Goal: Navigation & Orientation: Find specific page/section

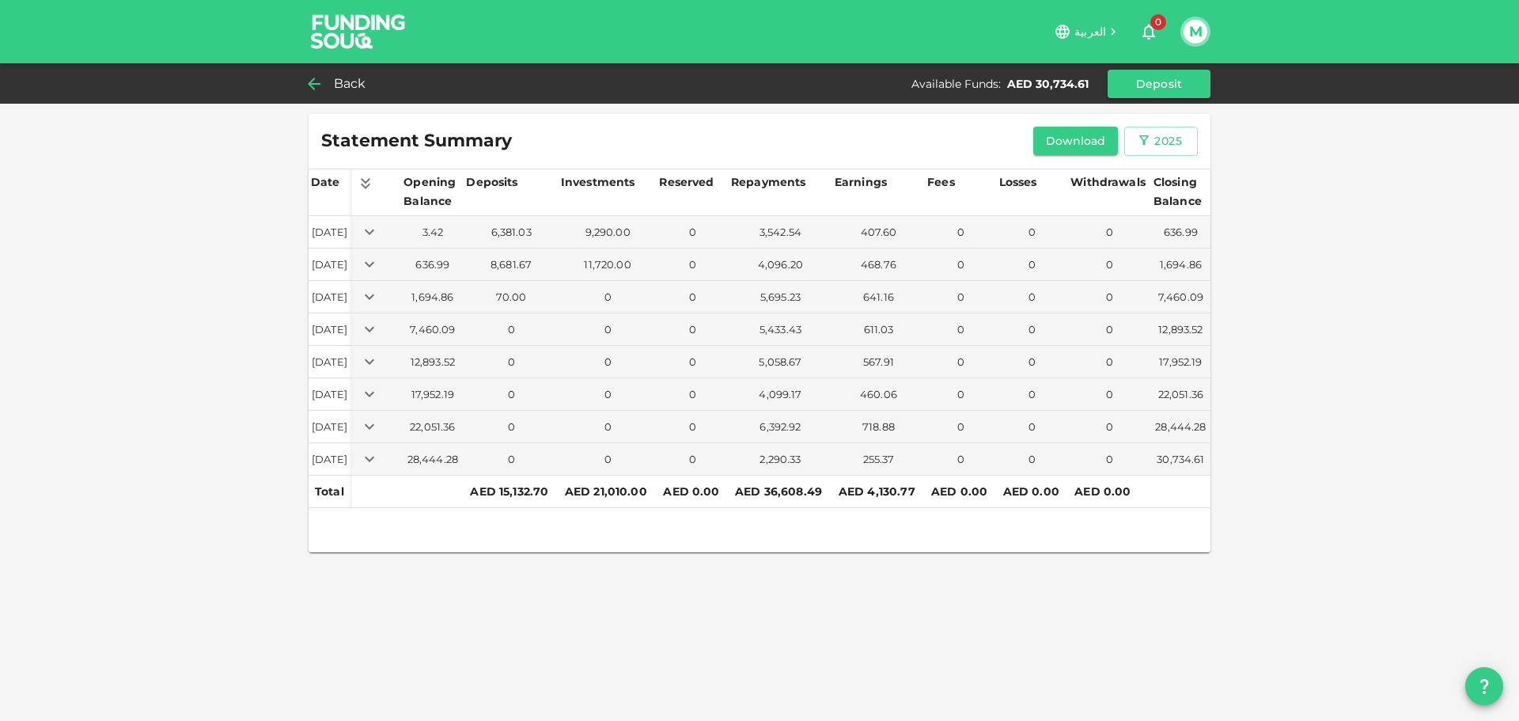
click at [361, 78] on span "Back" at bounding box center [350, 84] width 32 height 22
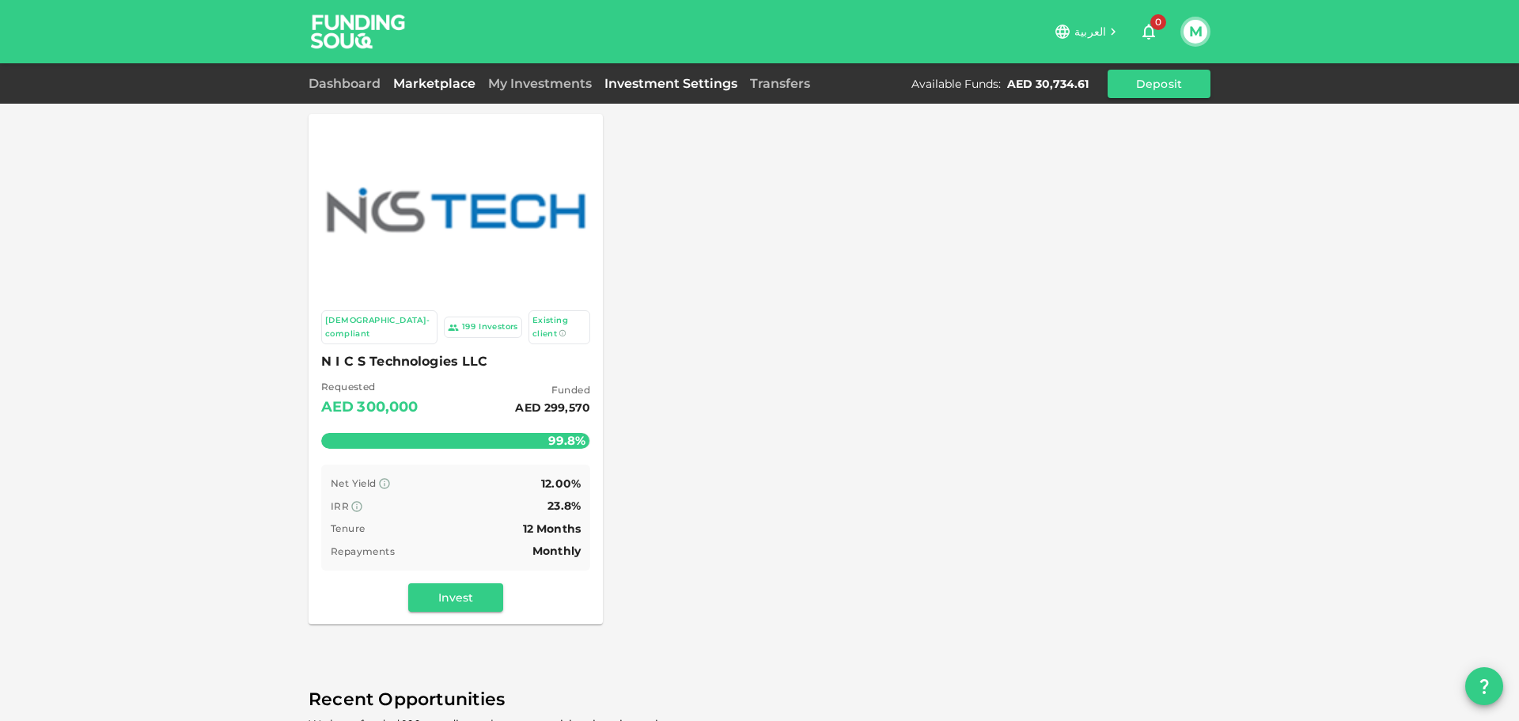
click at [641, 85] on link "Investment Settings" at bounding box center [671, 83] width 146 height 15
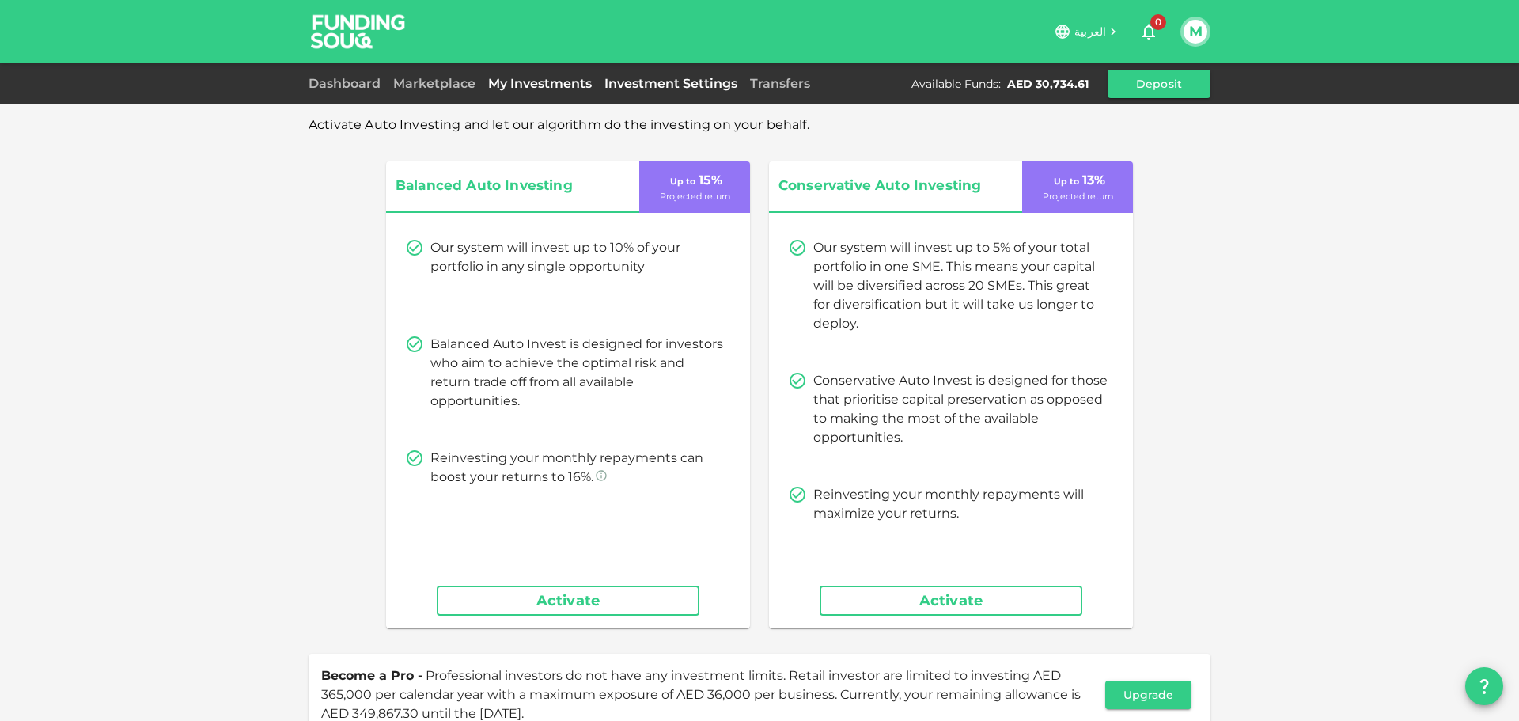
click at [541, 85] on link "My Investments" at bounding box center [540, 83] width 116 height 15
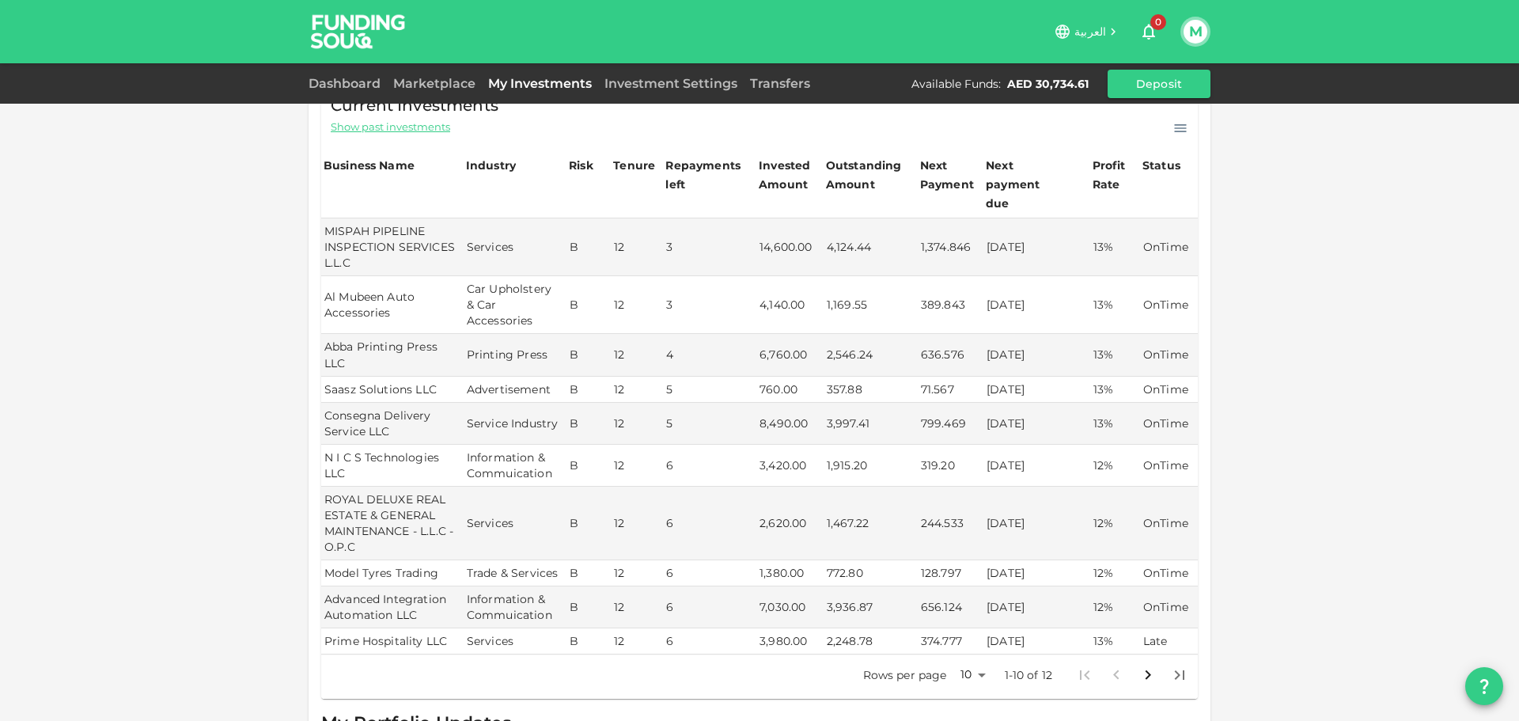
scroll to position [290, 0]
